Goal: Check status: Check status

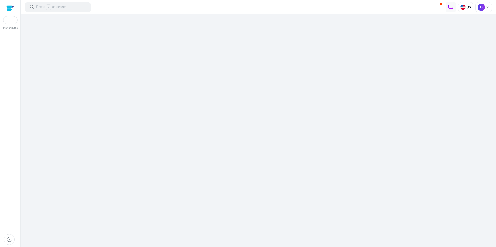
click at [262, 174] on div "We are getting things ready for you..." at bounding box center [258, 130] width 471 height 233
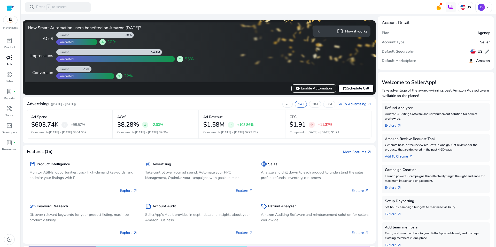
click at [13, 59] on div "campaign" at bounding box center [9, 57] width 14 height 8
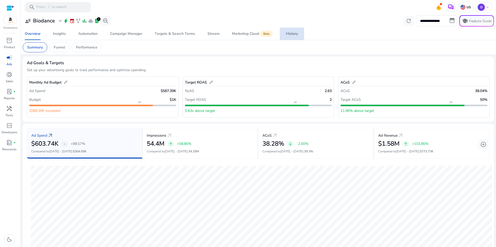
click at [289, 34] on div "History" at bounding box center [292, 34] width 12 height 4
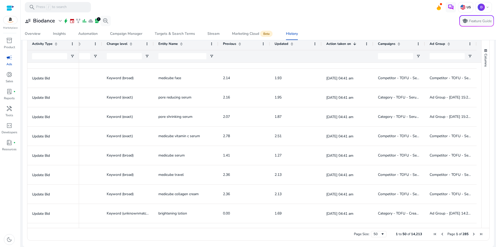
scroll to position [630, 0]
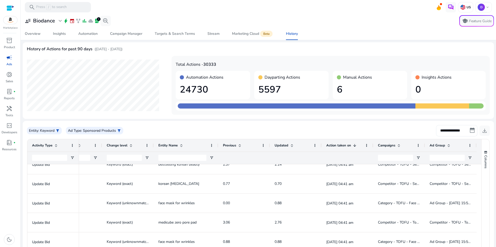
click at [445, 130] on input "**********" at bounding box center [456, 130] width 41 height 11
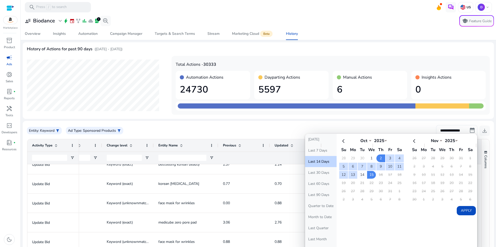
click at [358, 174] on td "14" at bounding box center [362, 175] width 9 height 8
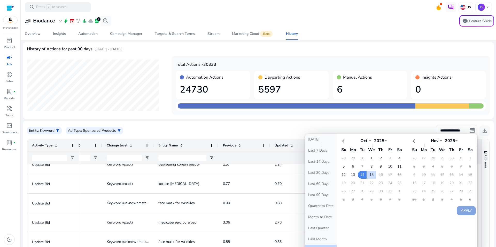
click at [460, 217] on div "Today Last 7 Days Last 14 Days Last 30 Days Last 60 Days Last 90 Days Quarter t…" at bounding box center [391, 195] width 172 height 122
click at [448, 226] on div "Today Last 7 Days Last 14 Days Last 30 Days Last 60 Days Last 90 Days Quarter t…" at bounding box center [391, 195] width 172 height 122
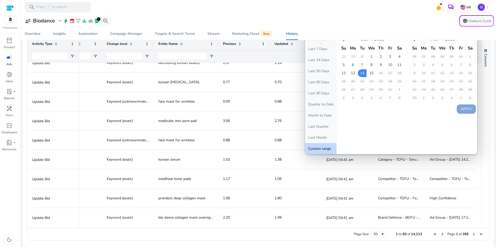
click at [362, 77] on table "Oct *** *** *** *** *** *** *** *** *** *** *** *** 2025 **** **** **** **** **…" at bounding box center [372, 68] width 66 height 68
click at [362, 74] on td "14" at bounding box center [362, 73] width 9 height 8
click at [469, 108] on button "Apply" at bounding box center [466, 109] width 19 height 9
type input "**********"
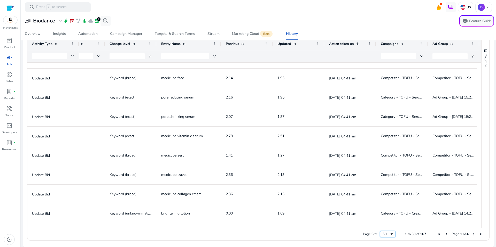
click at [389, 233] on span "Page Size" at bounding box center [391, 234] width 4 height 4
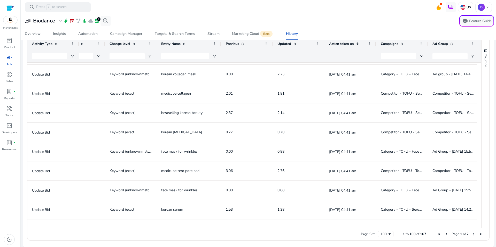
click at [471, 234] on span "Next Page" at bounding box center [473, 234] width 4 height 4
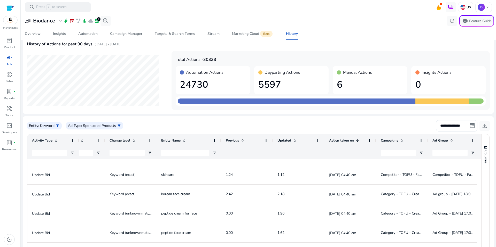
scroll to position [0, 0]
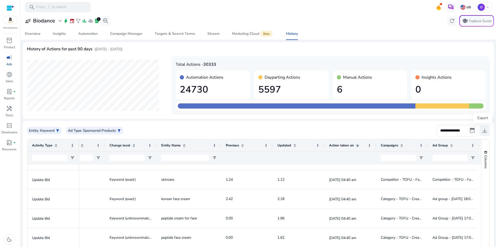
click at [485, 131] on span "download" at bounding box center [484, 131] width 6 height 6
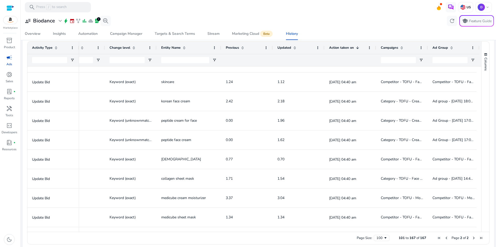
scroll to position [102, 0]
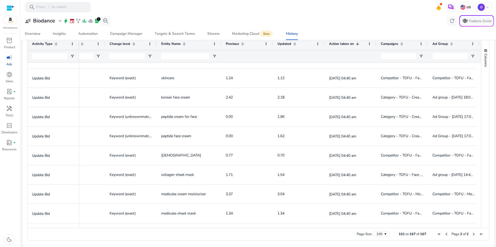
click at [472, 233] on span "Next Page" at bounding box center [473, 234] width 4 height 4
click at [471, 235] on span "Next Page" at bounding box center [473, 234] width 4 height 4
click at [482, 235] on span "Page 2 of 2" at bounding box center [459, 234] width 49 height 5
click at [480, 237] on div "Page Size: 100 101 to 167 of 167 Page 2 of 2" at bounding box center [258, 234] width 462 height 12
click at [480, 235] on span "Last Page" at bounding box center [481, 234] width 4 height 4
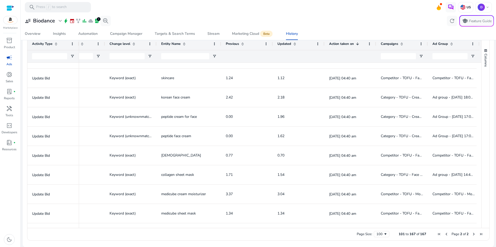
click at [480, 235] on span "Last Page" at bounding box center [481, 234] width 4 height 4
click at [463, 236] on span "of" at bounding box center [464, 234] width 3 height 5
click at [444, 233] on span "Previous Page" at bounding box center [446, 234] width 4 height 4
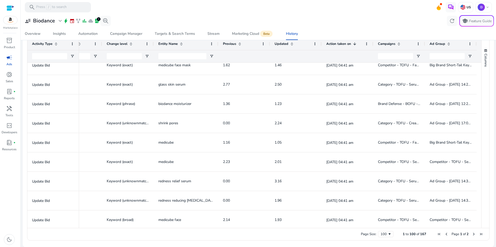
scroll to position [986, 0]
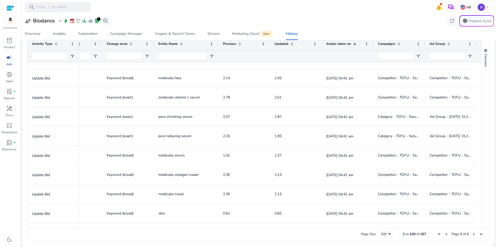
click at [471, 234] on span "Next Page" at bounding box center [473, 234] width 4 height 4
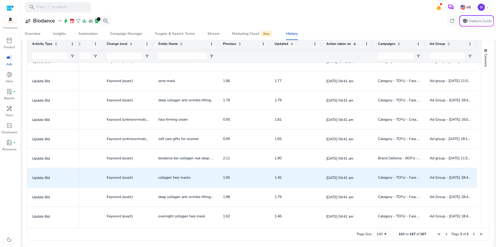
scroll to position [549, 0]
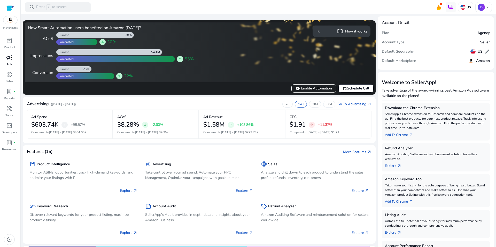
click at [10, 61] on span "campaign" at bounding box center [9, 57] width 6 height 6
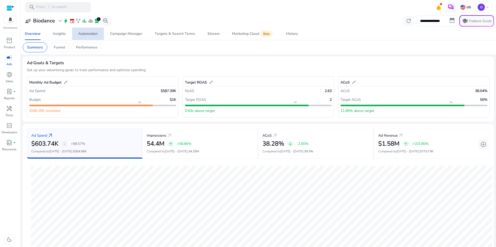
click at [94, 35] on div "Automation" at bounding box center [87, 34] width 19 height 4
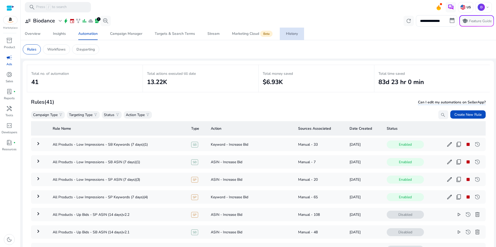
click at [293, 32] on div "History" at bounding box center [292, 34] width 12 height 4
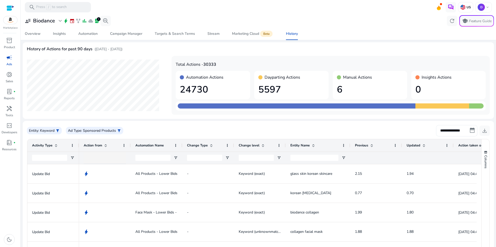
click at [464, 129] on input "**********" at bounding box center [456, 130] width 41 height 11
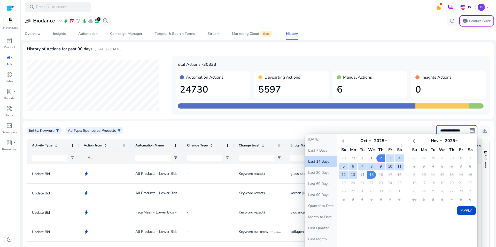
click at [363, 175] on td "14" at bounding box center [362, 175] width 9 height 8
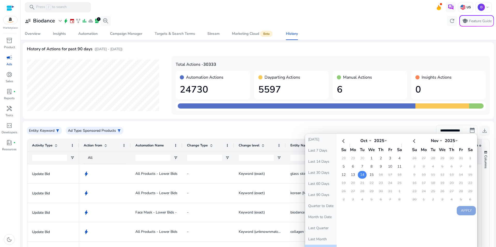
click at [363, 175] on td "14" at bounding box center [362, 175] width 9 height 8
click at [466, 213] on button "Apply" at bounding box center [466, 210] width 19 height 9
type input "**********"
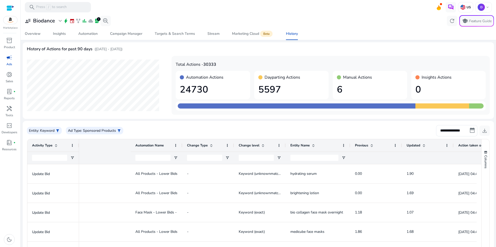
scroll to position [0, 134]
